Goal: Transaction & Acquisition: Subscribe to service/newsletter

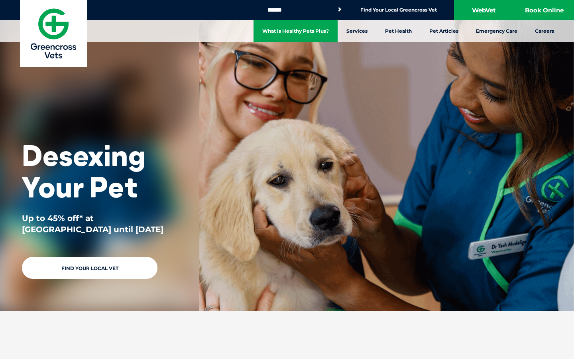
click at [310, 31] on link "What is Healthy Pets Plus?" at bounding box center [296, 31] width 84 height 22
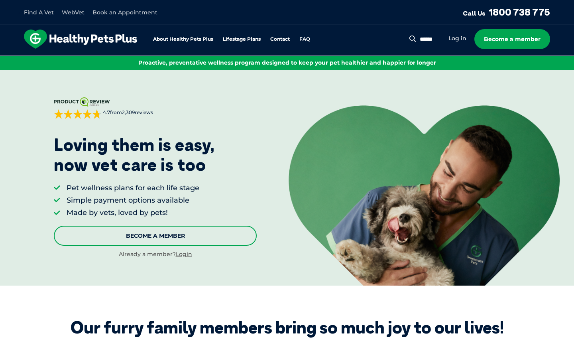
click at [163, 233] on link "Become A Member" at bounding box center [155, 236] width 203 height 20
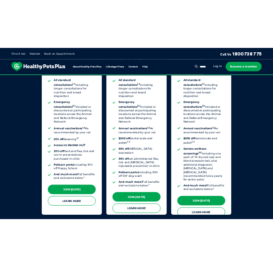
scroll to position [670, 0]
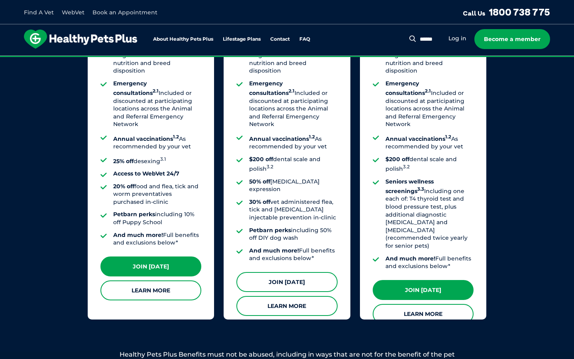
click at [299, 272] on link "Join [DATE]" at bounding box center [286, 282] width 101 height 20
